Goal: Task Accomplishment & Management: Manage account settings

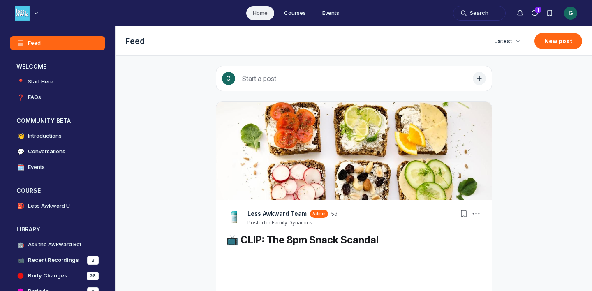
scroll to position [2231, 1574]
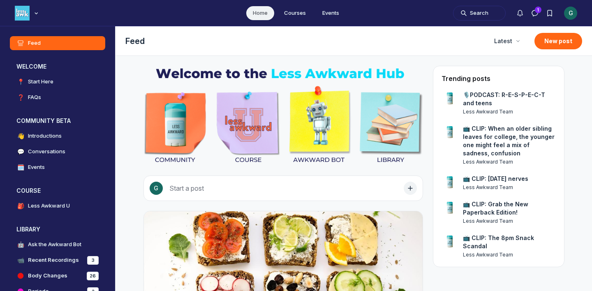
click at [570, 16] on div "G" at bounding box center [570, 13] width 13 height 13
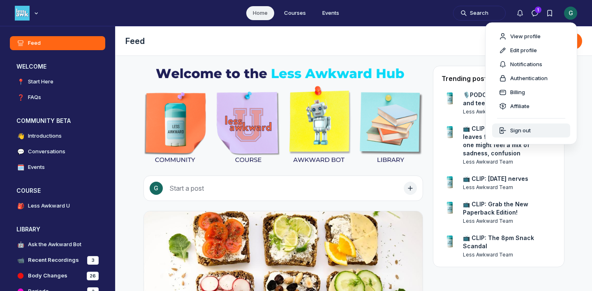
drag, startPoint x: 524, startPoint y: 135, endPoint x: 522, endPoint y: 130, distance: 5.3
click at [524, 135] on button "Sign out" at bounding box center [531, 131] width 78 height 14
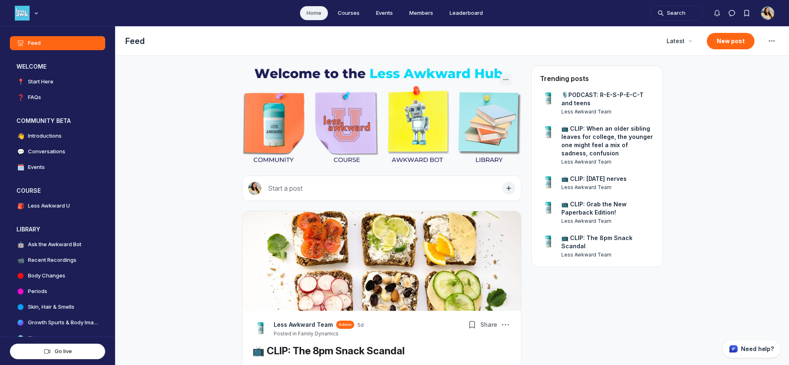
scroll to position [2434, 1574]
click at [711, 15] on button "Notifications" at bounding box center [717, 13] width 15 height 15
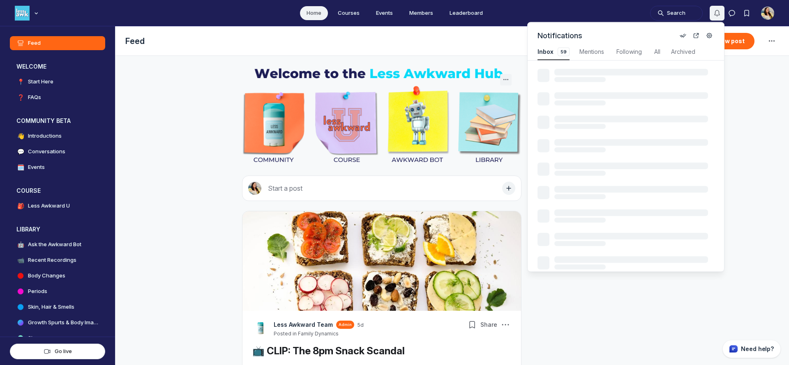
scroll to position [1112, 1753]
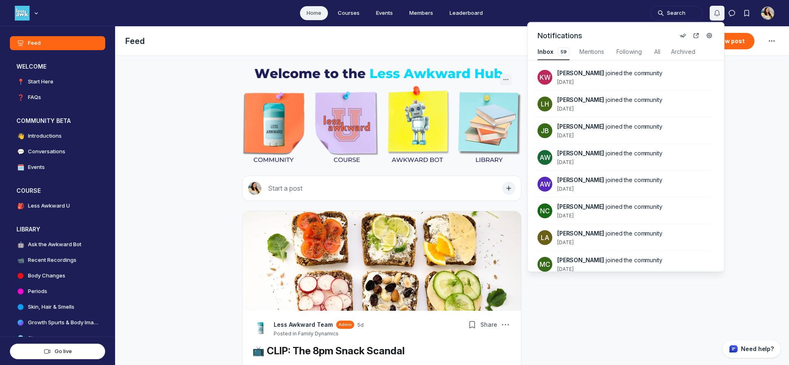
click at [711, 15] on button "Notifications" at bounding box center [717, 13] width 15 height 15
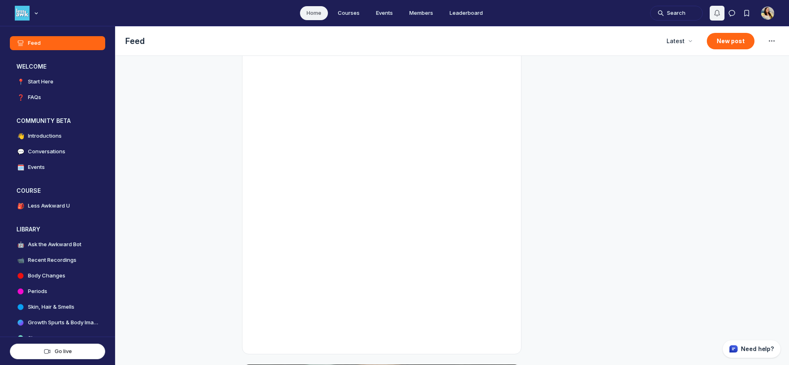
scroll to position [1344, 0]
